Goal: Task Accomplishment & Management: Complete application form

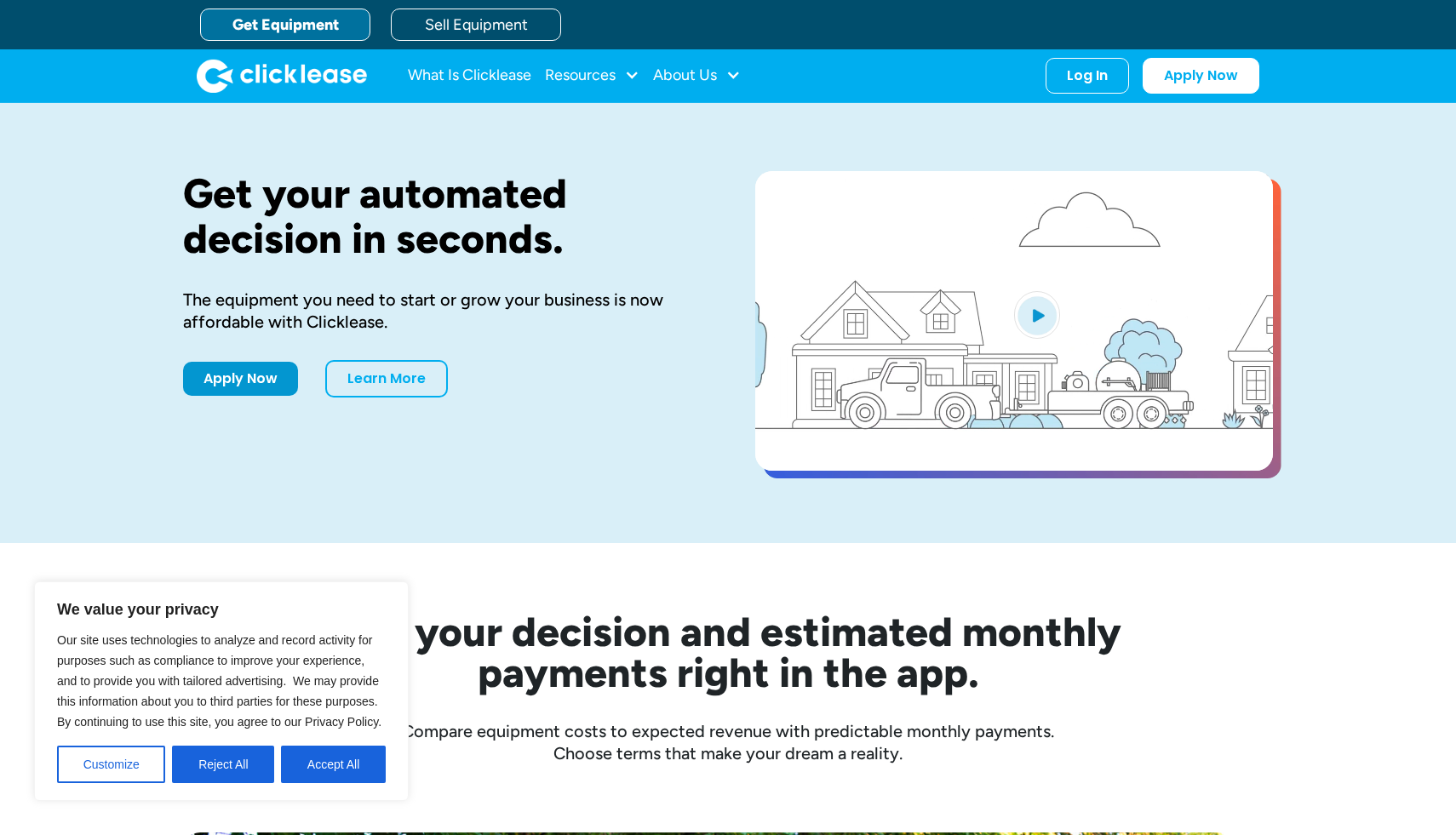
click at [307, 23] on link "Get Equipment" at bounding box center [285, 25] width 170 height 32
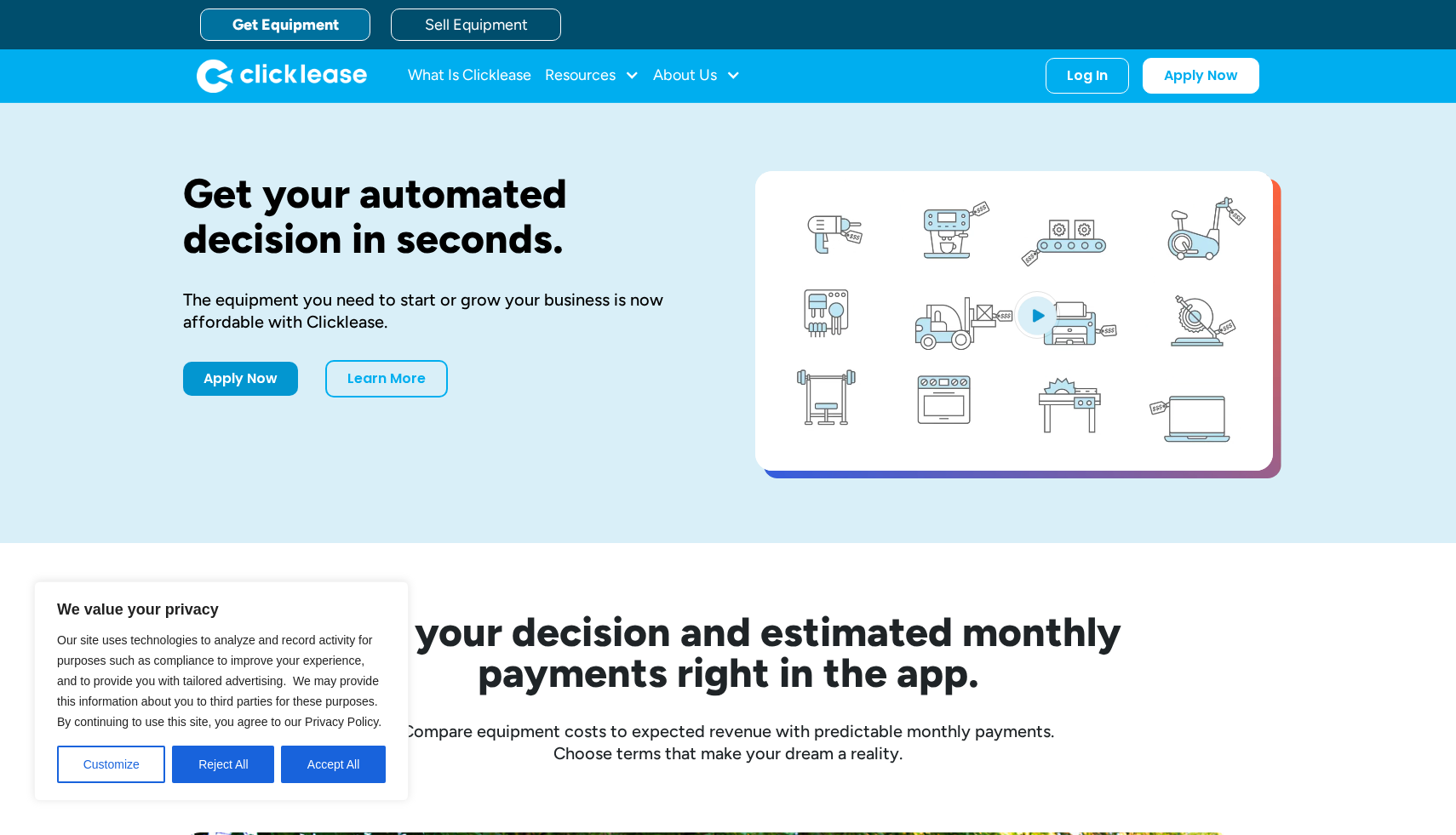
click at [268, 28] on link "Get Equipment" at bounding box center [285, 25] width 170 height 32
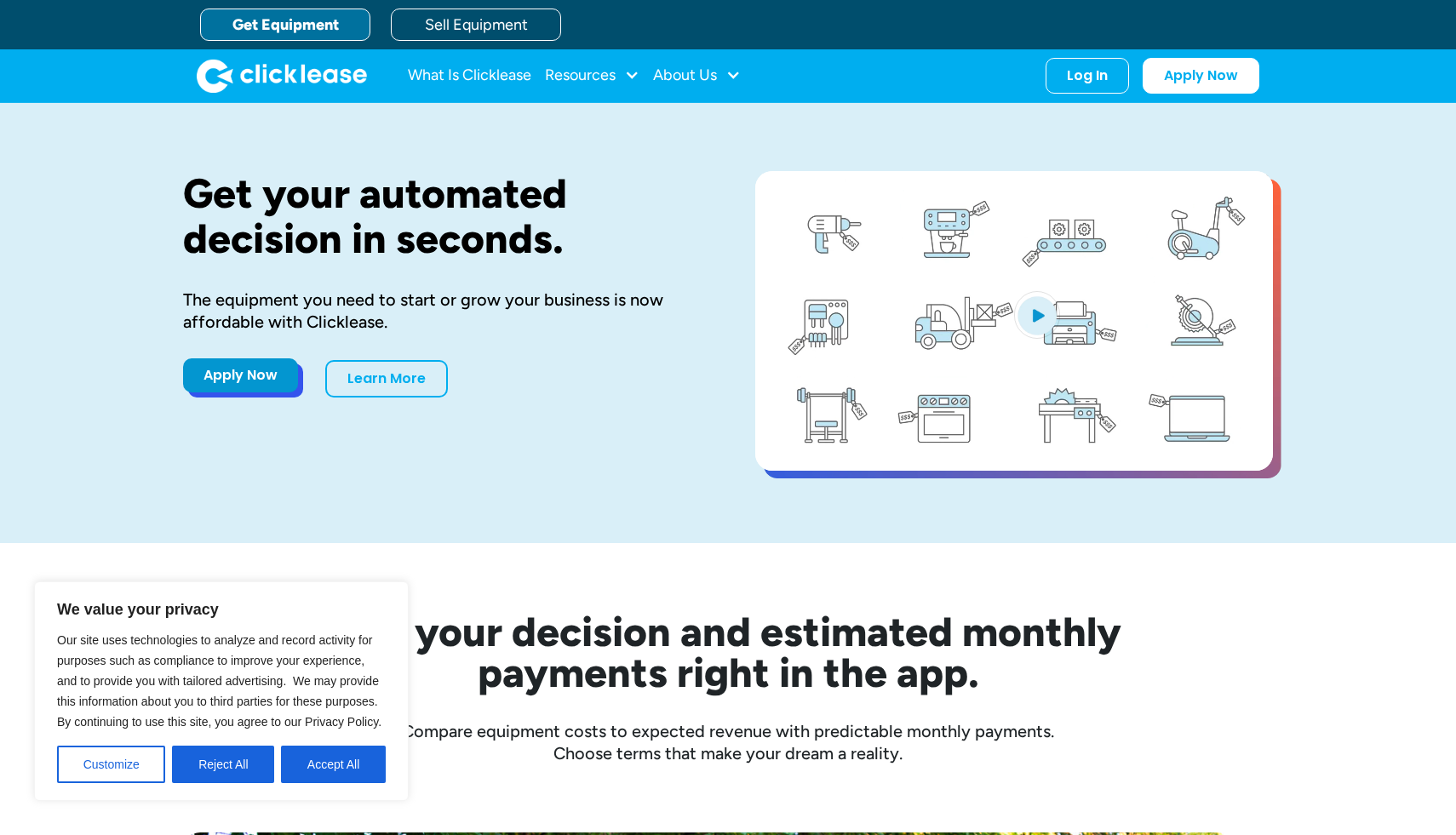
click at [251, 382] on link "Apply Now" at bounding box center [240, 375] width 115 height 34
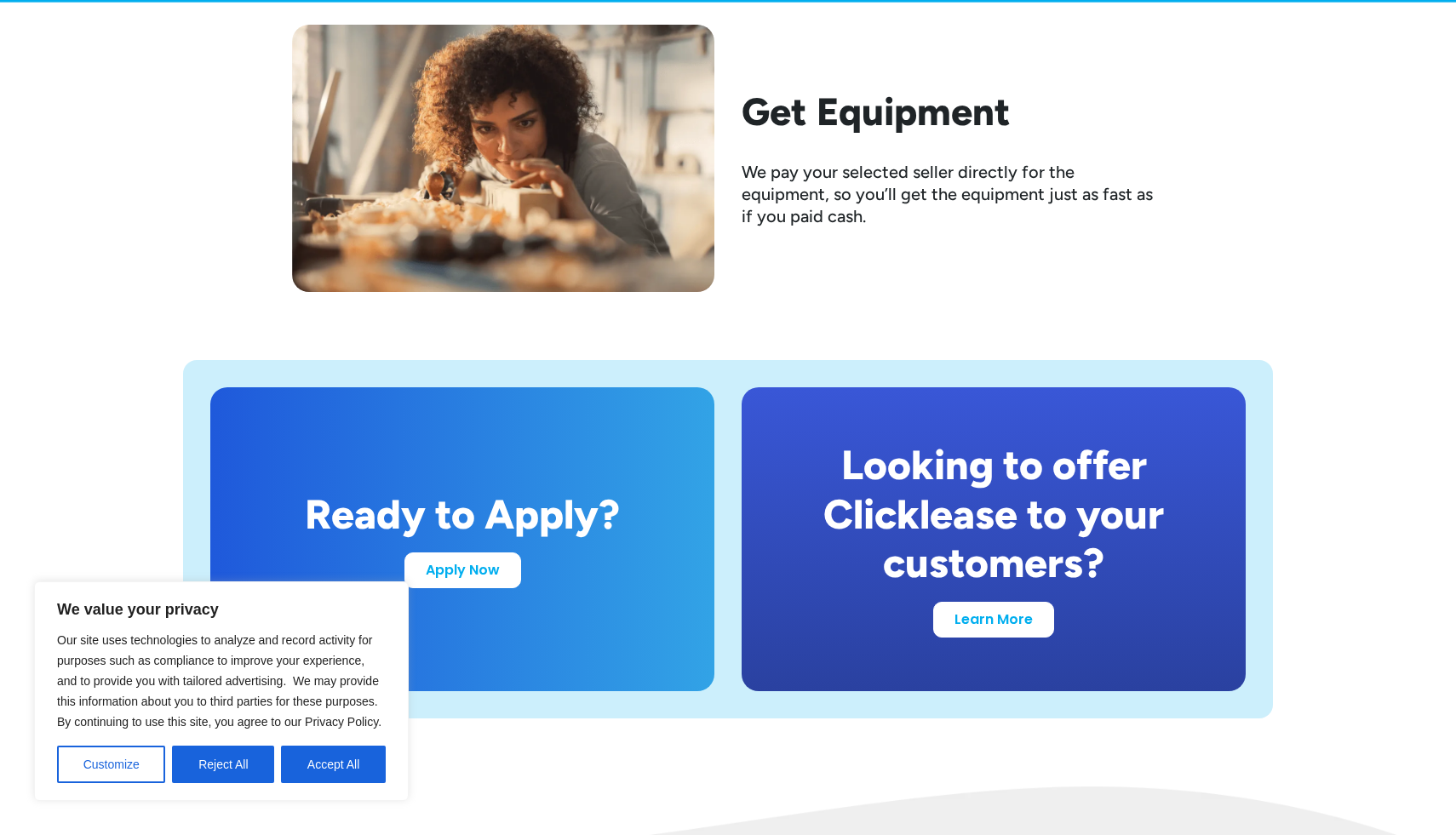
scroll to position [3324, 0]
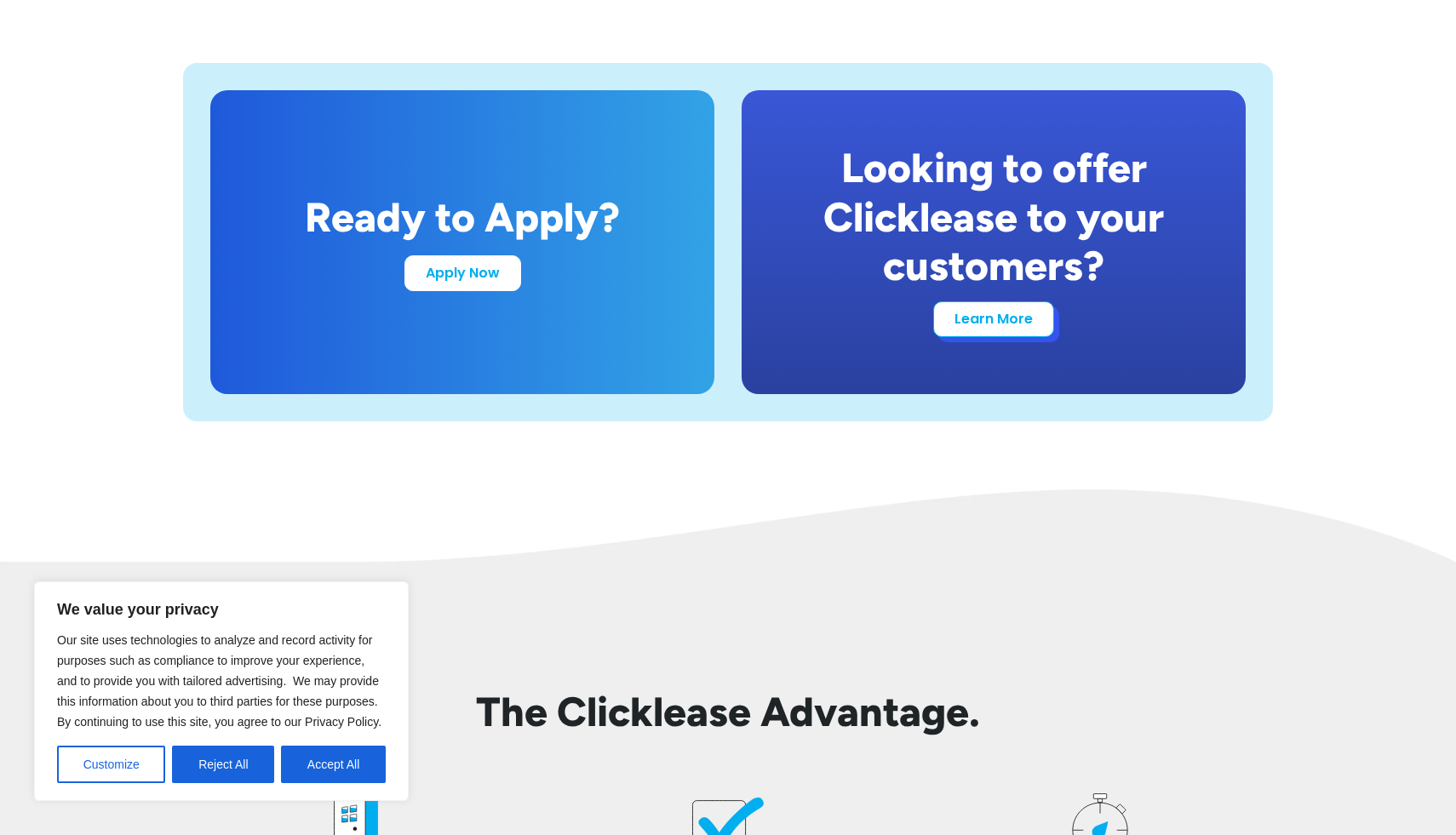
click at [1007, 320] on link "Learn More" at bounding box center [994, 319] width 121 height 36
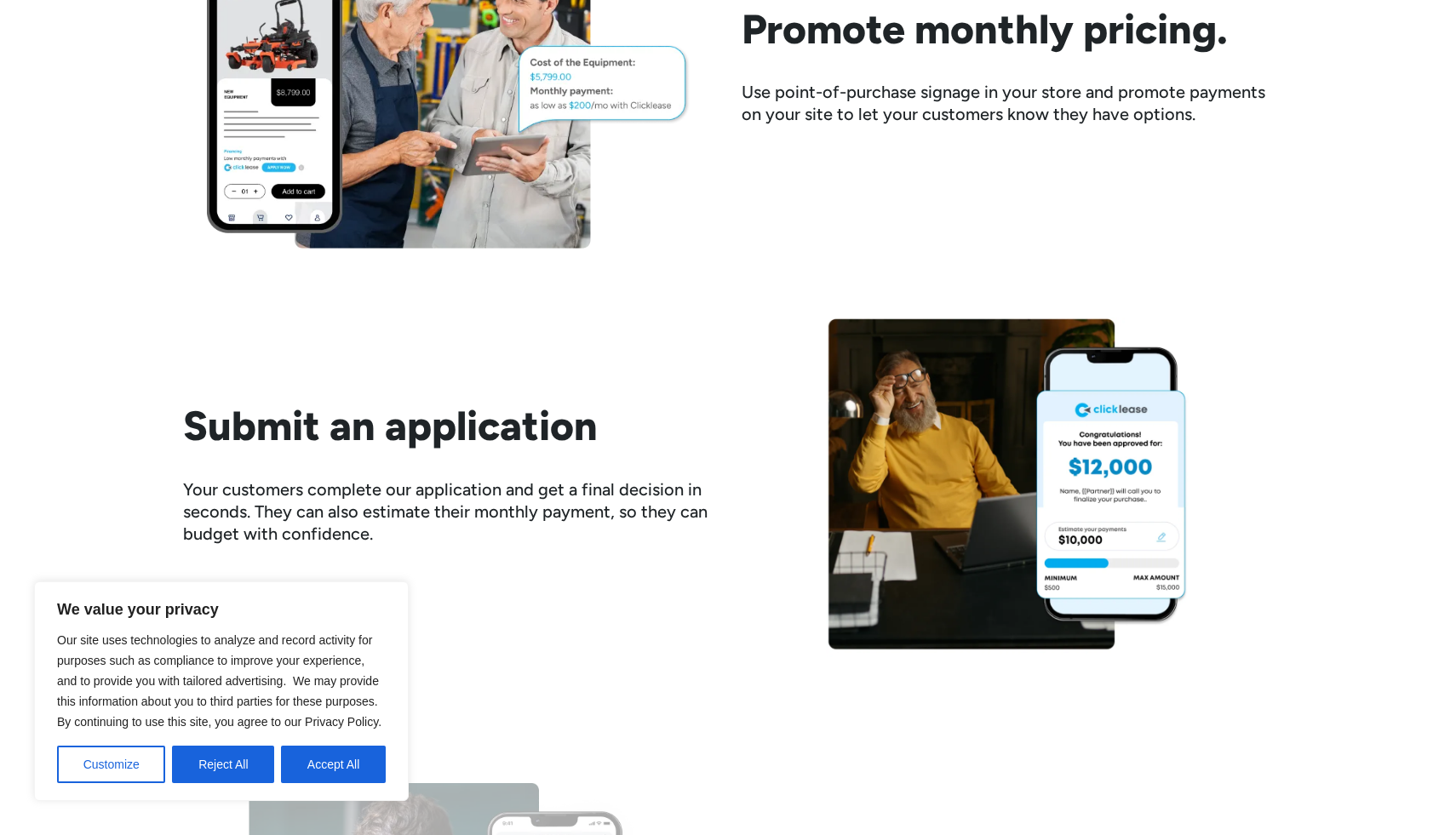
scroll to position [2391, 0]
